Goal: Navigation & Orientation: Find specific page/section

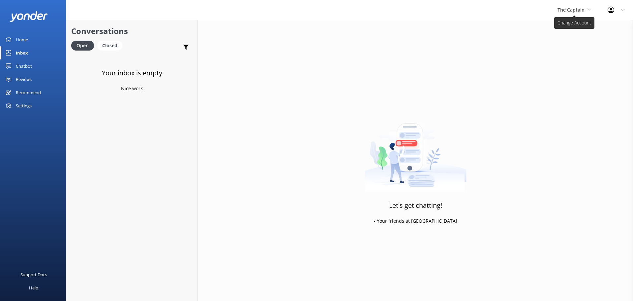
click at [582, 11] on span "The Captain" at bounding box center [571, 10] width 27 height 6
click at [574, 26] on link "De [GEOGRAPHIC_DATA]" at bounding box center [583, 28] width 66 height 16
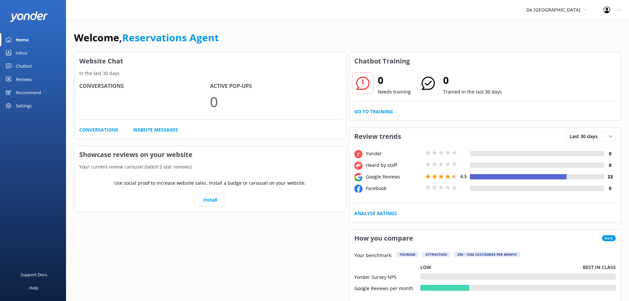
drag, startPoint x: 11, startPoint y: 52, endPoint x: 34, endPoint y: 52, distance: 22.8
click at [11, 52] on link "Inbox" at bounding box center [33, 52] width 66 height 13
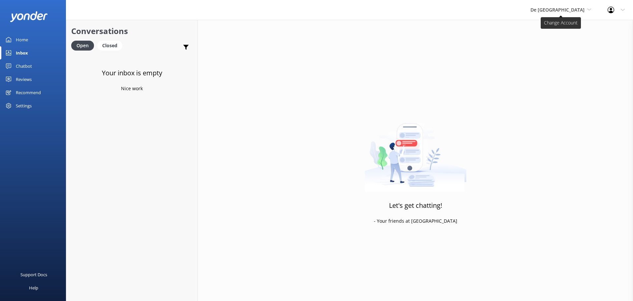
click at [565, 10] on span "De [GEOGRAPHIC_DATA]" at bounding box center [558, 10] width 54 height 6
click at [565, 39] on link "Aruba's Activities Expert" at bounding box center [556, 44] width 66 height 16
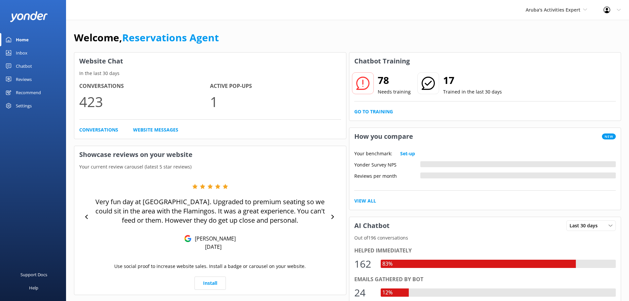
click at [30, 54] on link "Inbox" at bounding box center [33, 52] width 66 height 13
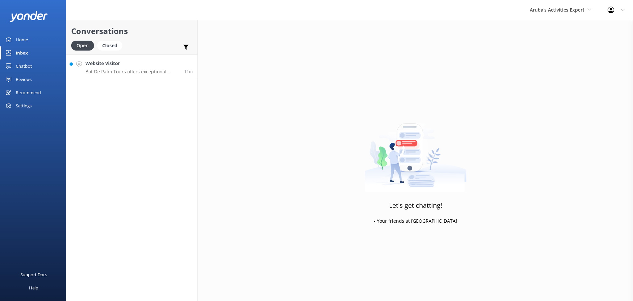
click at [130, 74] on p "Bot: De Palm Tours offers exceptional airport transfer services in Aruba, allow…" at bounding box center [132, 72] width 94 height 6
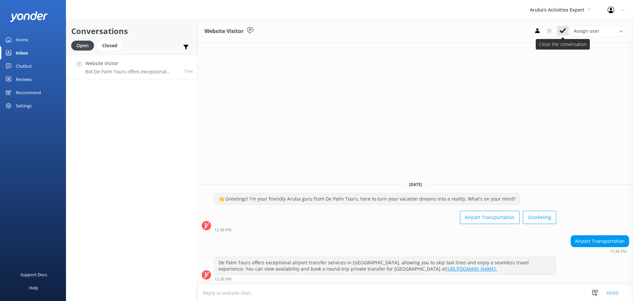
click at [564, 31] on use at bounding box center [563, 30] width 7 height 5
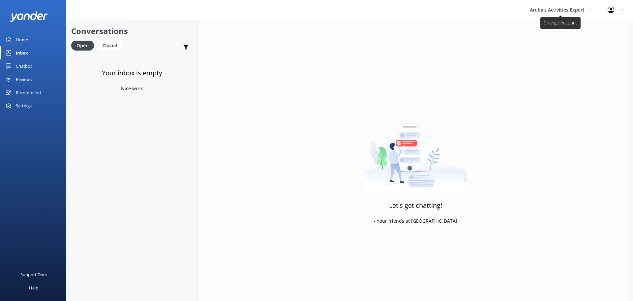
click at [545, 9] on span "Aruba's Activities Expert" at bounding box center [557, 10] width 55 height 6
click at [540, 58] on link "The Captain" at bounding box center [555, 59] width 66 height 16
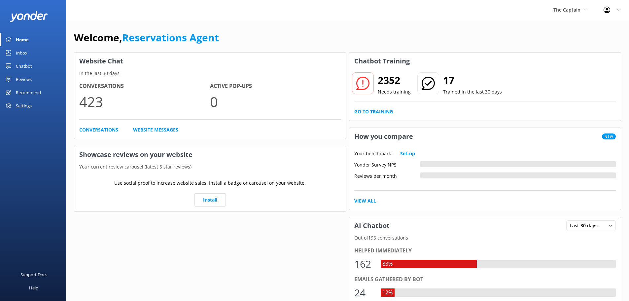
click at [16, 49] on div "Inbox" at bounding box center [22, 52] width 12 height 13
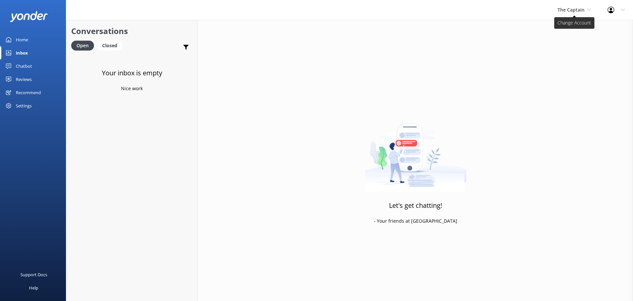
click at [581, 12] on span "The Captain" at bounding box center [571, 10] width 27 height 6
click at [576, 50] on link "Aruba's Activities Expert" at bounding box center [583, 44] width 66 height 16
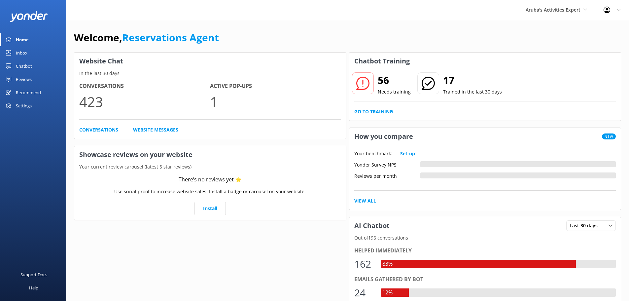
click at [21, 47] on div "Inbox" at bounding box center [22, 52] width 12 height 13
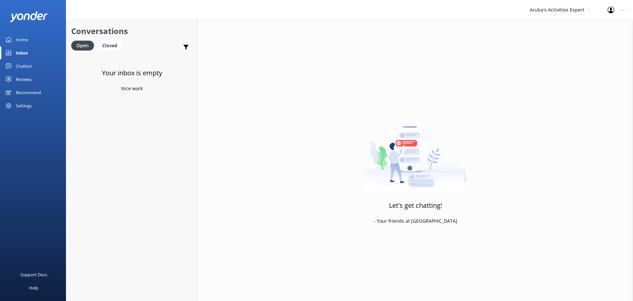
click at [559, 5] on div "Aruba's Activities Expert [GEOGRAPHIC_DATA] [GEOGRAPHIC_DATA]'s Activities Expe…" at bounding box center [561, 10] width 78 height 20
click at [551, 26] on link "De [GEOGRAPHIC_DATA]" at bounding box center [555, 28] width 66 height 16
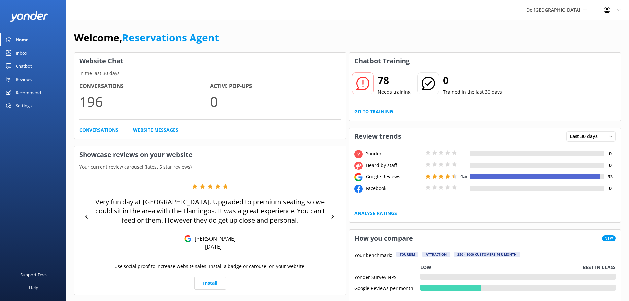
click at [30, 53] on link "Inbox" at bounding box center [33, 52] width 66 height 13
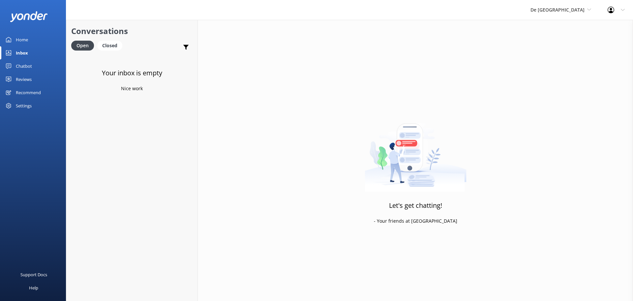
click at [571, 3] on div "De [GEOGRAPHIC_DATA] [GEOGRAPHIC_DATA] [GEOGRAPHIC_DATA]'s Activities Expert Th…" at bounding box center [561, 10] width 77 height 20
click at [566, 38] on link "Aruba's Activities Expert" at bounding box center [556, 44] width 66 height 16
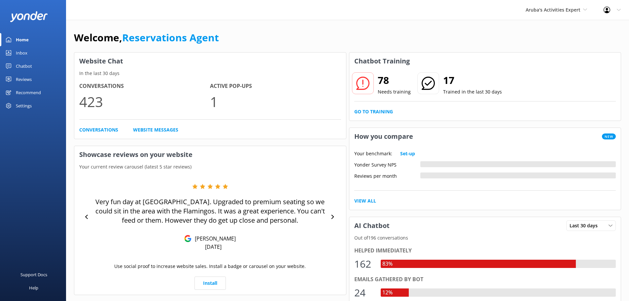
click at [16, 53] on div "Inbox" at bounding box center [22, 52] width 12 height 13
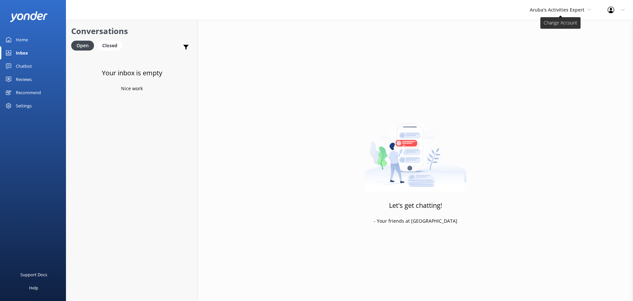
click at [556, 13] on span "Aruba's Activities Expert" at bounding box center [557, 10] width 55 height 6
click at [542, 56] on link "The Captain" at bounding box center [555, 59] width 66 height 16
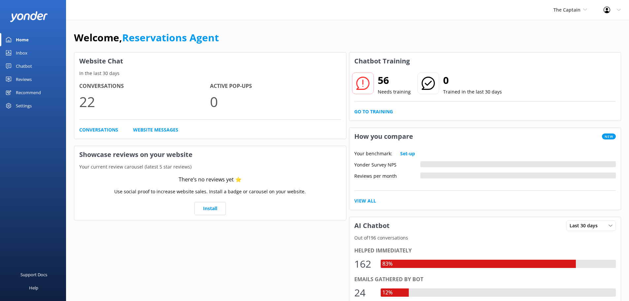
click at [28, 55] on link "Inbox" at bounding box center [33, 52] width 66 height 13
